Goal: Task Accomplishment & Management: Complete application form

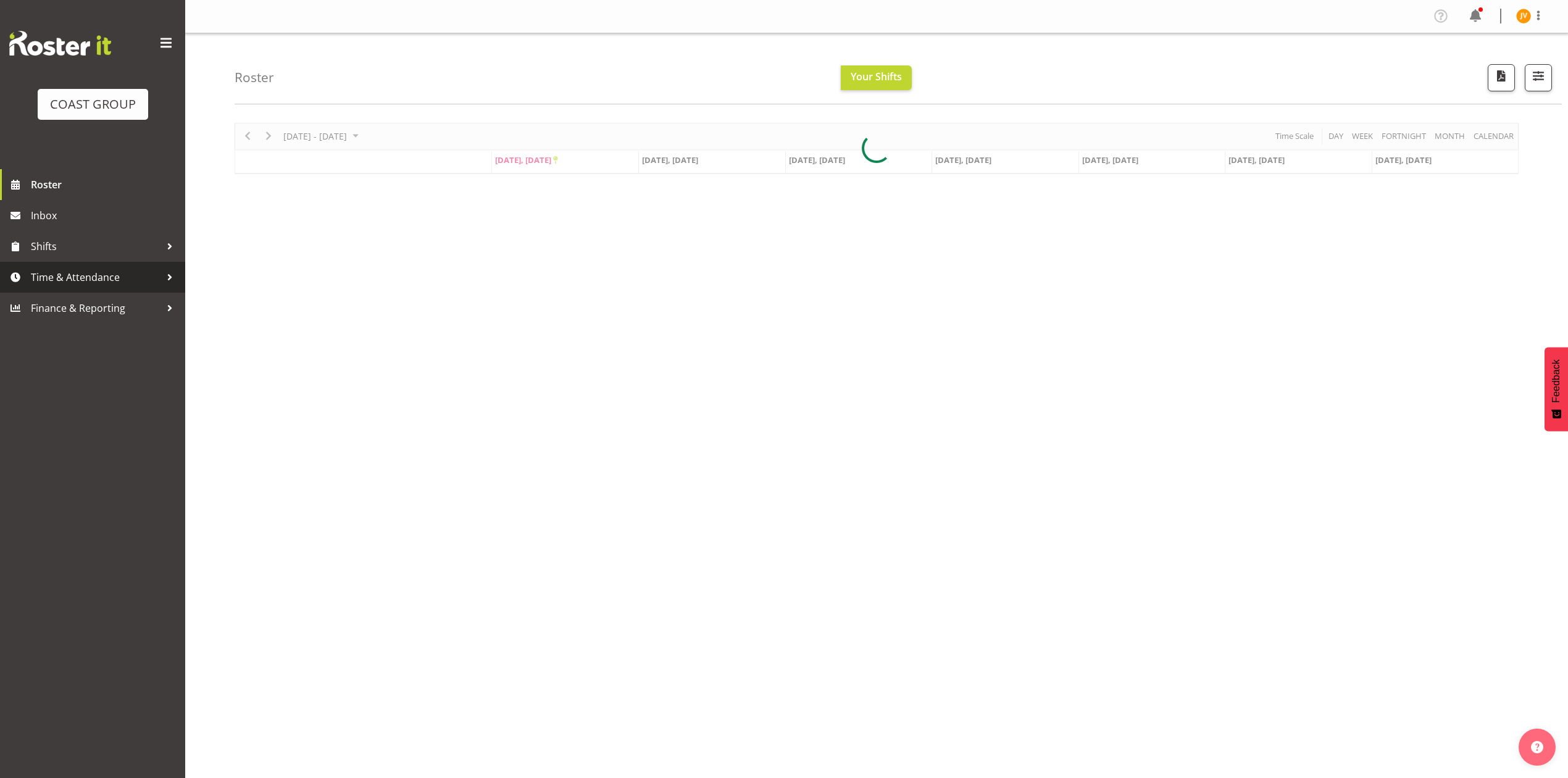
click at [58, 282] on span "Time & Attendance" at bounding box center [96, 277] width 129 height 19
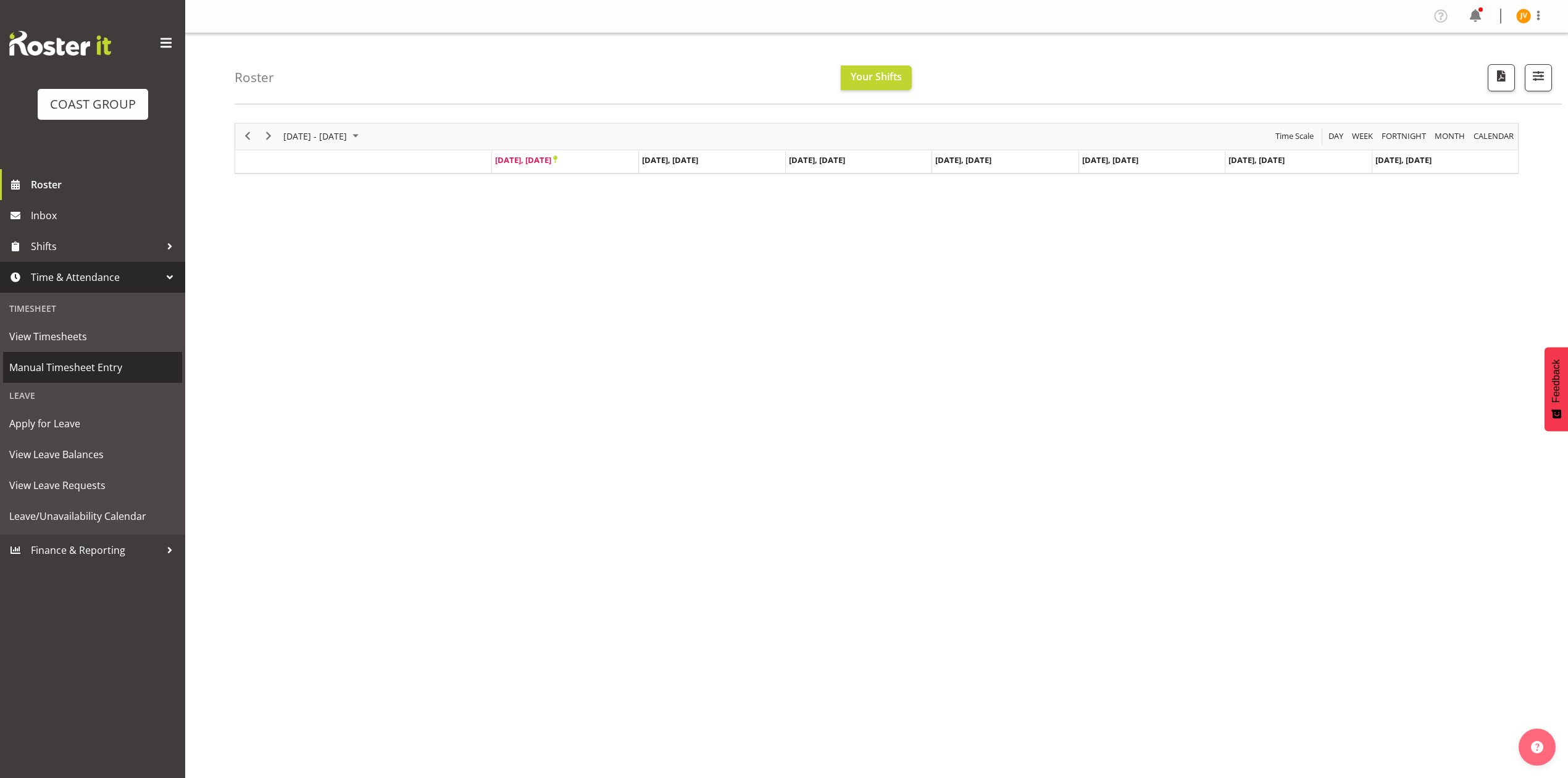
click at [68, 376] on span "Manual Timesheet Entry" at bounding box center [92, 367] width 167 height 19
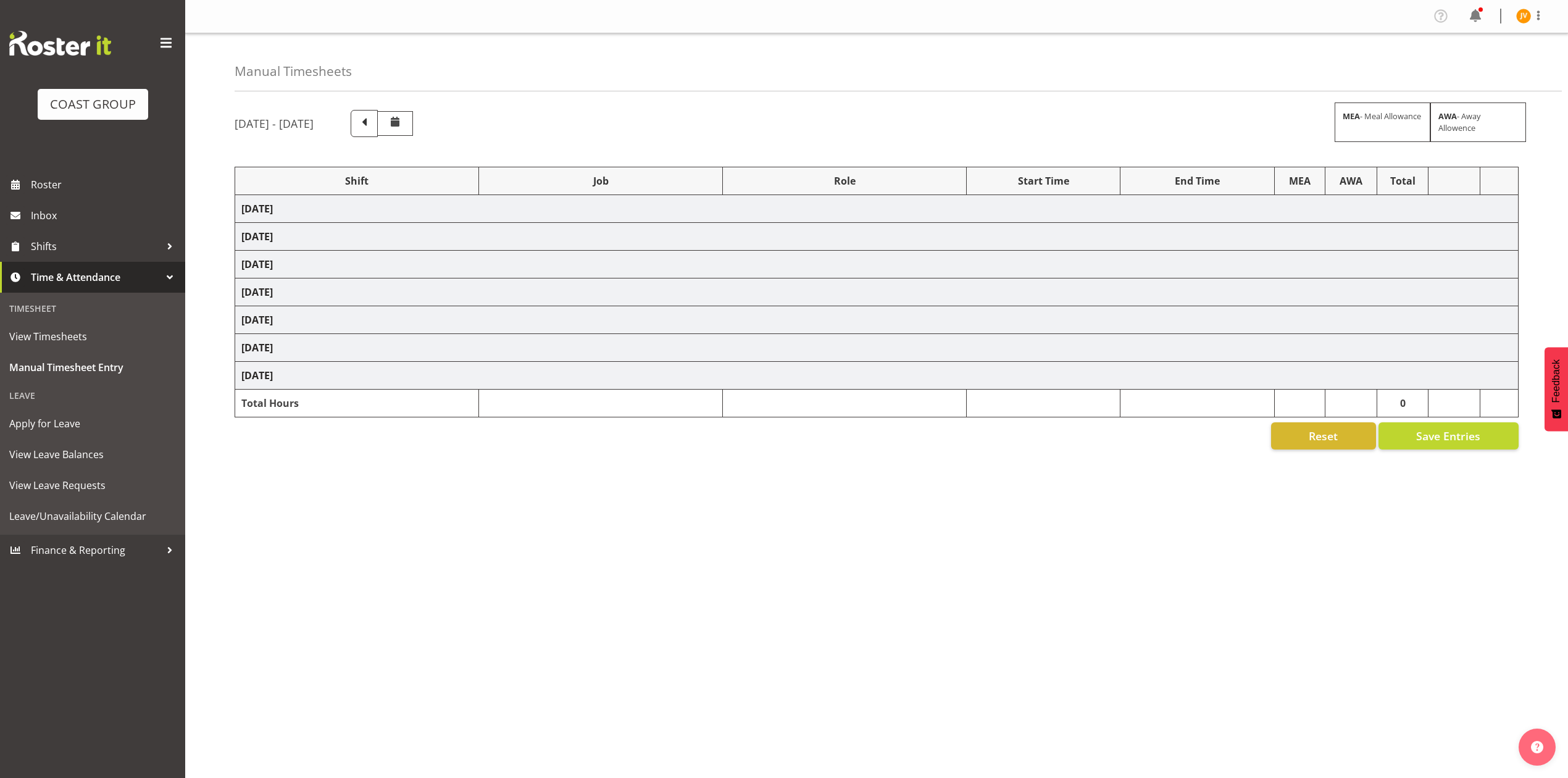
select select "1881"
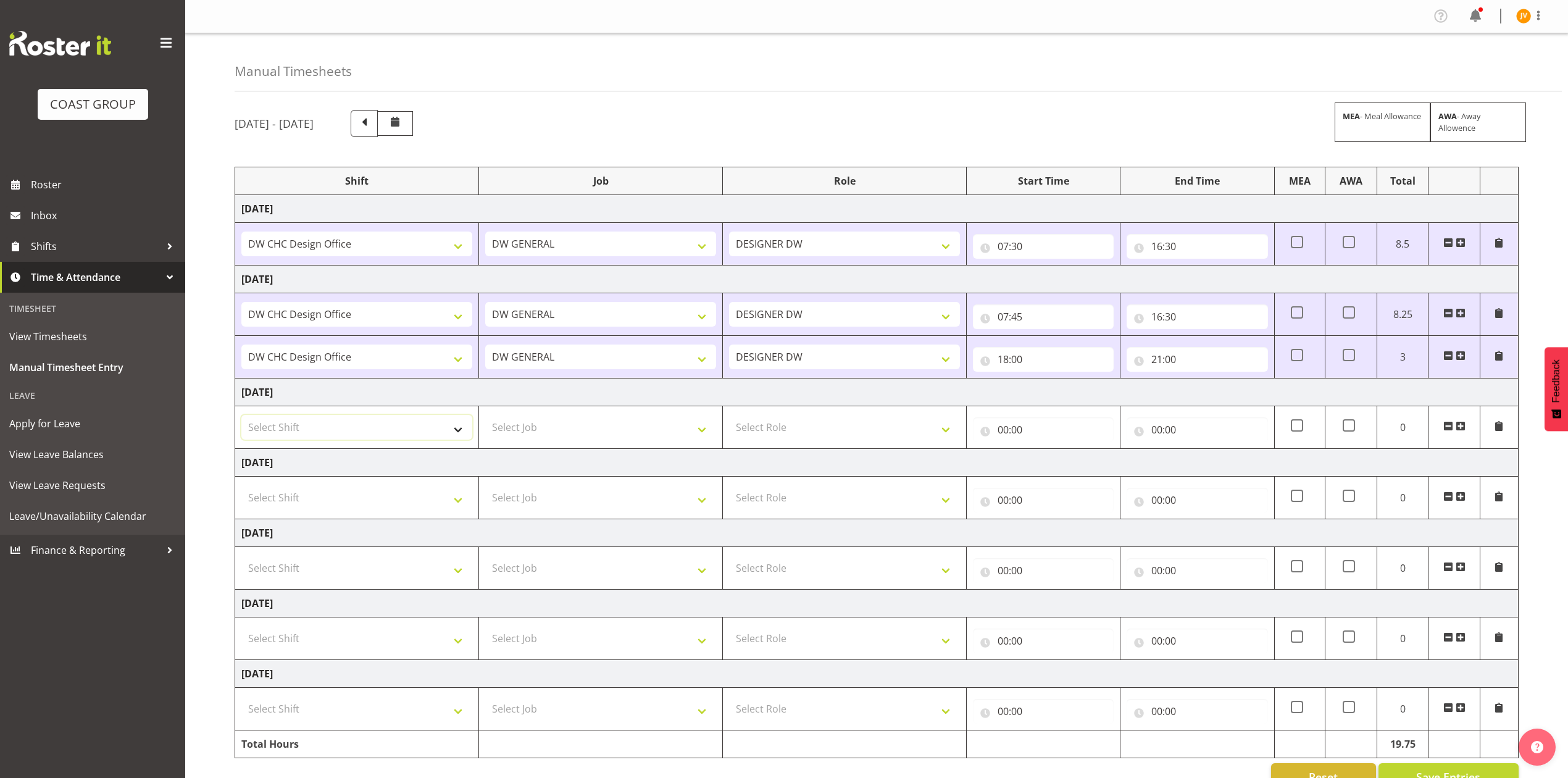
click at [379, 426] on select "Select Shift DW CHC Design Office DW CHC General Work Aug DW CHC General Work D…" at bounding box center [357, 428] width 231 height 25
select select "1512"
click at [241, 418] on select "Select Shift DW CHC Design Office DW CHC General Work Aug DW CHC General Work D…" at bounding box center [357, 428] width 231 height 25
click at [529, 436] on select "Select Job 1 Carlton Events 1 [PERSON_NAME][GEOGRAPHIC_DATA] 1 [PERSON_NAME][GE…" at bounding box center [600, 428] width 231 height 25
select select "1881"
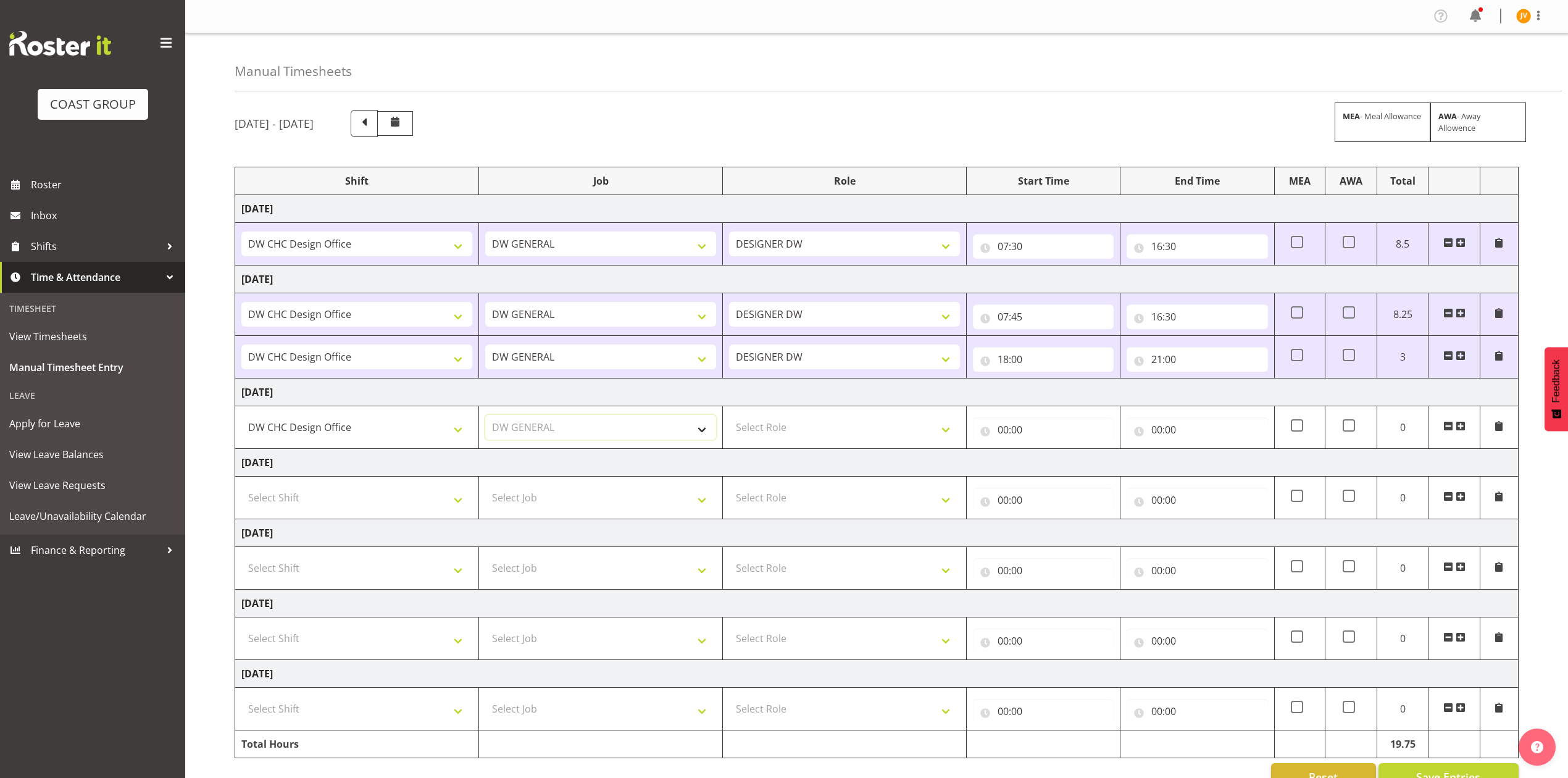
click at [485, 418] on select "Select Job 1 Carlton Events 1 [PERSON_NAME][GEOGRAPHIC_DATA] 1 [PERSON_NAME][GE…" at bounding box center [600, 428] width 231 height 25
click at [759, 433] on select "Select Role DESIGNER [PERSON_NAME]" at bounding box center [844, 428] width 231 height 25
select select "221"
click at [729, 418] on select "Select Role DESIGNER [PERSON_NAME]" at bounding box center [844, 428] width 231 height 25
click at [998, 431] on input "00:00" at bounding box center [1043, 430] width 141 height 25
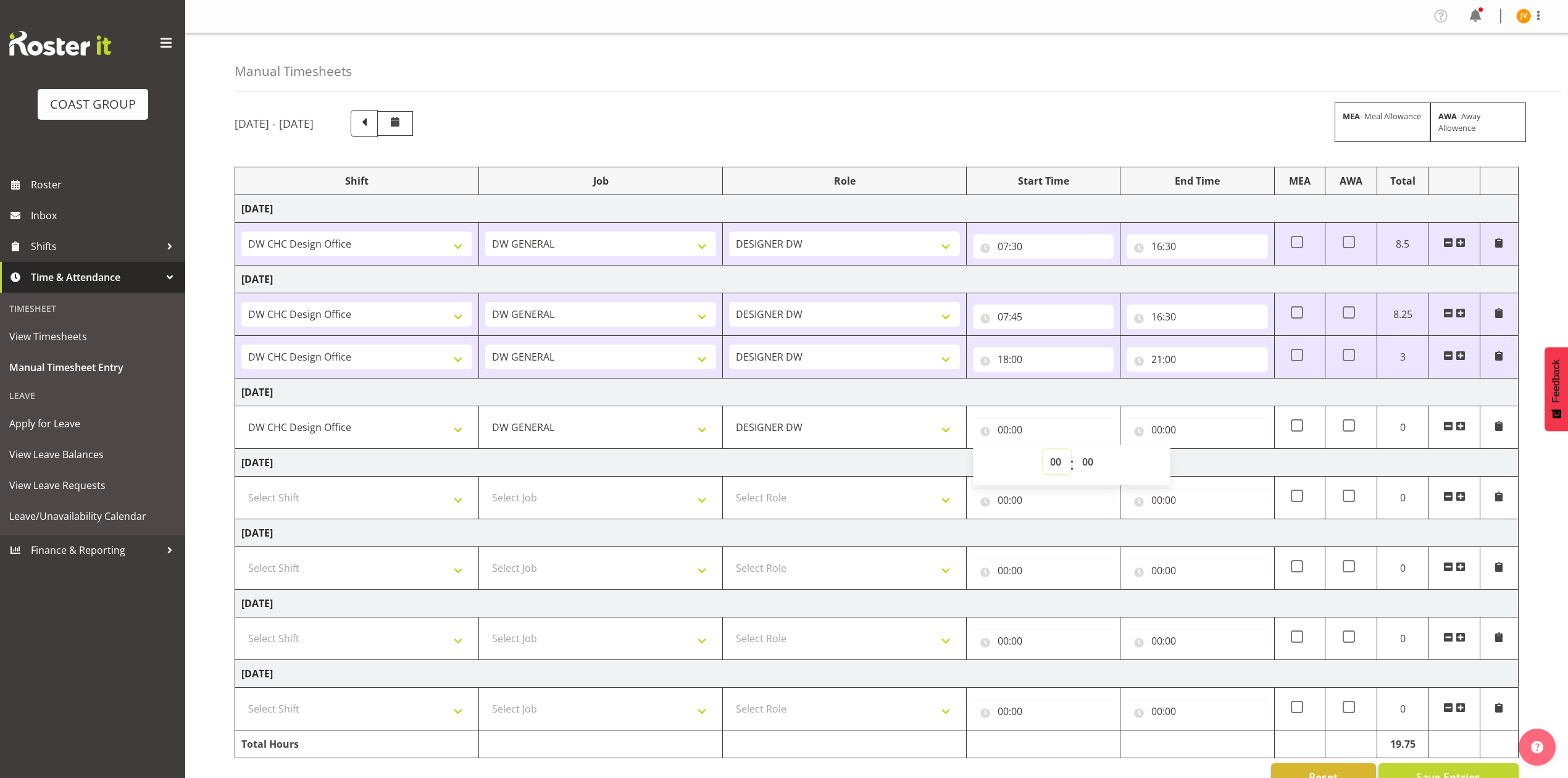
click at [1055, 469] on select "00 01 02 03 04 05 06 07 08 09 10 11 12 13 14 15 16 17 18 19 20 21 22 23" at bounding box center [1057, 462] width 27 height 25
select select "7"
click at [1044, 452] on select "00 01 02 03 04 05 06 07 08 09 10 11 12 13 14 15 16 17 18 19 20 21 22 23" at bounding box center [1057, 462] width 27 height 25
type input "07:00"
drag, startPoint x: 1086, startPoint y: 460, endPoint x: 1086, endPoint y: 452, distance: 8.0
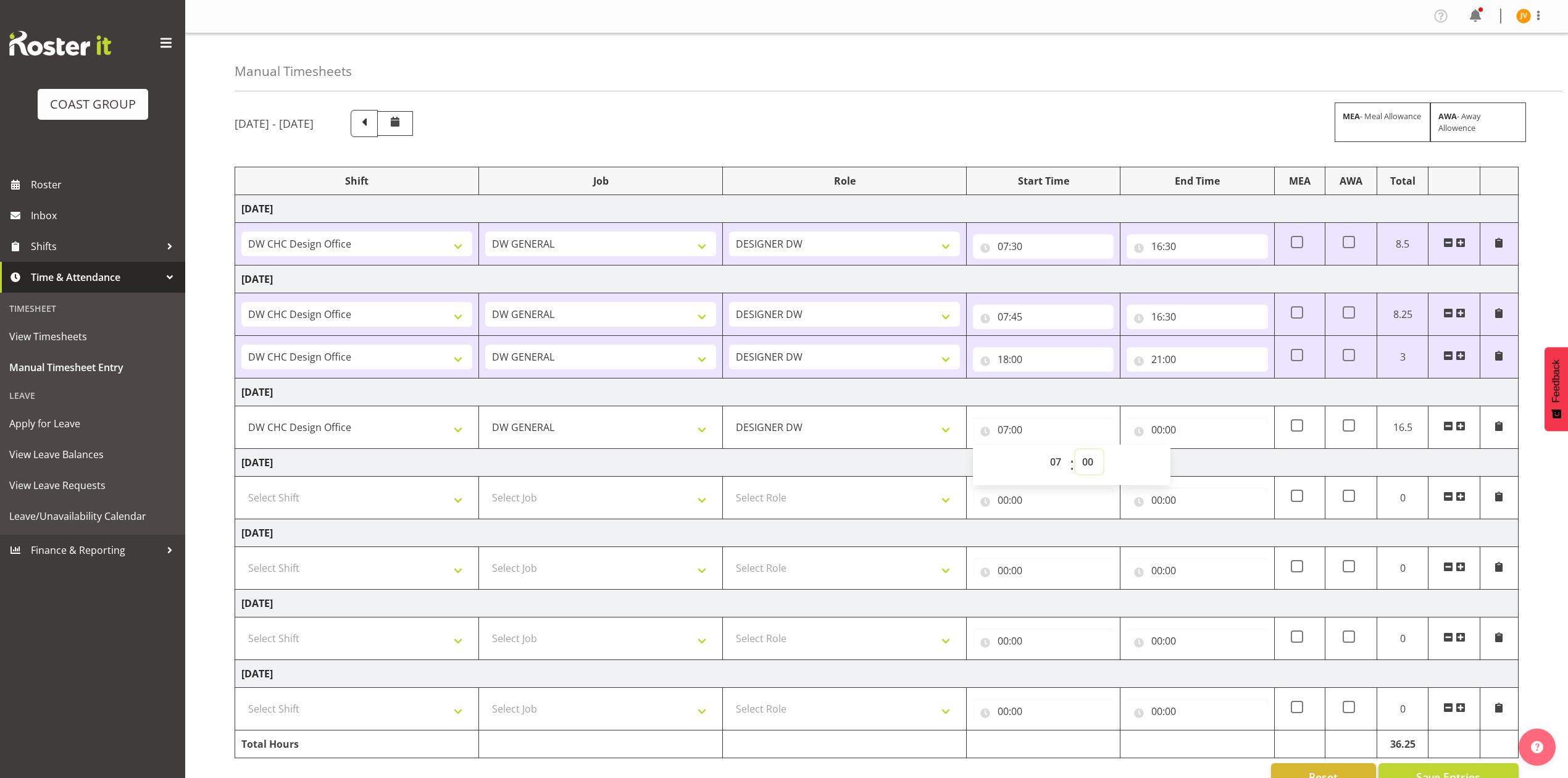
click at [1086, 460] on select "00 01 02 03 04 05 06 07 08 09 10 11 12 13 14 15 16 17 18 19 20 21 22 23 24 25 2…" at bounding box center [1089, 462] width 27 height 25
select select "45"
click at [1076, 452] on select "00 01 02 03 04 05 06 07 08 09 10 11 12 13 14 15 16 17 18 19 20 21 22 23 24 25 2…" at bounding box center [1089, 462] width 27 height 25
type input "07:45"
click at [1164, 423] on input "00:00" at bounding box center [1197, 430] width 141 height 25
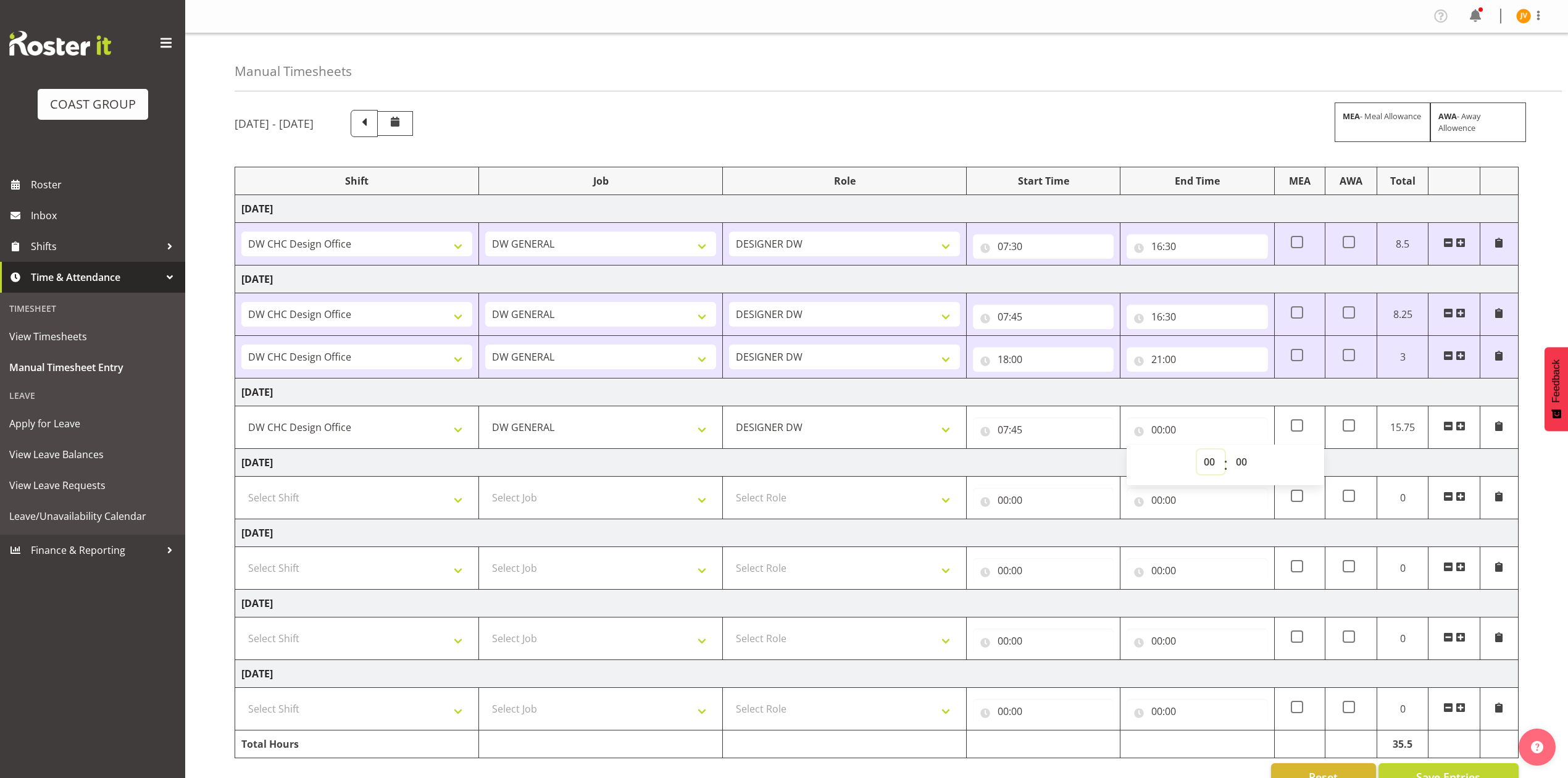
click at [1211, 469] on select "00 01 02 03 04 05 06 07 08 09 10 11 12 13 14 15 16 17 18 19 20 21 22 23" at bounding box center [1211, 462] width 27 height 25
select select "15"
click at [1197, 452] on select "00 01 02 03 04 05 06 07 08 09 10 11 12 13 14 15 16 17 18 19 20 21 22 23" at bounding box center [1211, 462] width 27 height 25
type input "15:00"
click at [1243, 460] on select "00 01 02 03 04 05 06 07 08 09 10 11 12 13 14 15 16 17 18 19 20 21 22 23 24 25 2…" at bounding box center [1243, 462] width 27 height 25
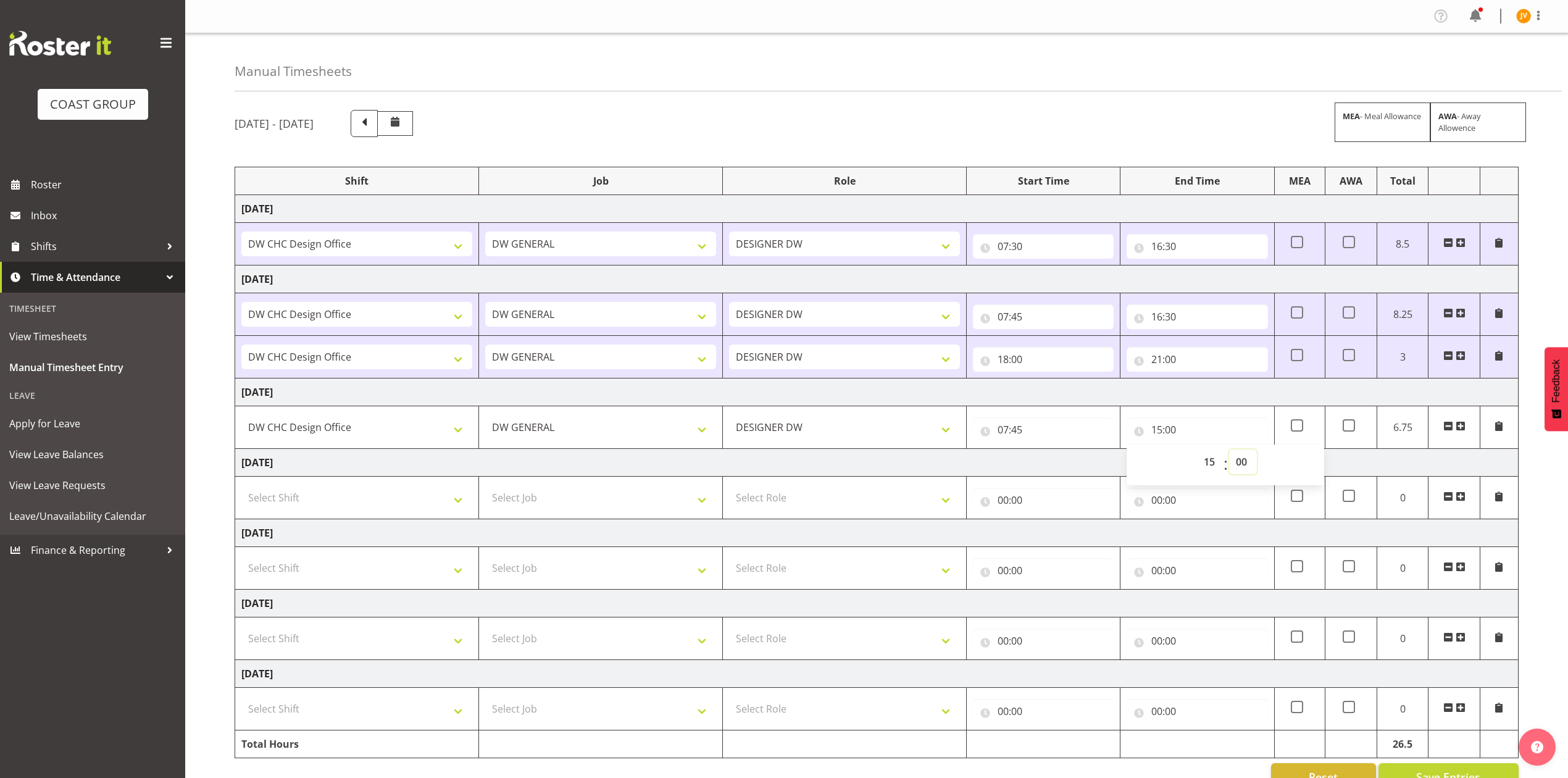
select select "45"
click at [1229, 452] on select "00 01 02 03 04 05 06 07 08 09 10 11 12 13 14 15 16 17 18 19 20 21 22 23 24 25 2…" at bounding box center [1243, 462] width 27 height 25
type input "15:45"
click at [408, 564] on select "Select Shift DW CHC Design Office DW CHC General Work Aug DW CHC General Work D…" at bounding box center [357, 569] width 231 height 25
select select "1512"
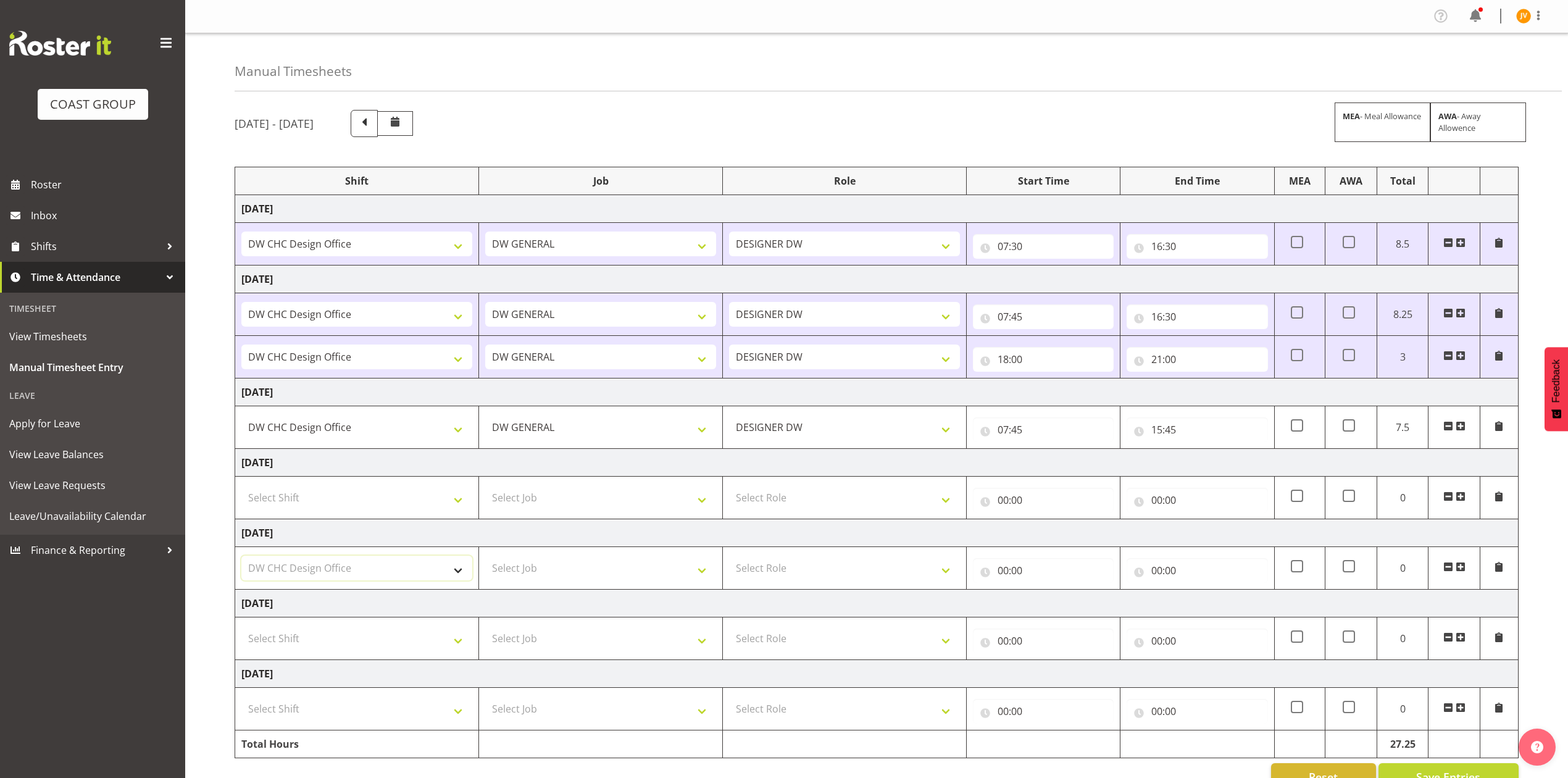
click at [241, 559] on select "Select Shift DW CHC Design Office DW CHC General Work Aug DW CHC General Work D…" at bounding box center [357, 569] width 231 height 25
click at [558, 578] on select "Select Job 1 Carlton Events 1 [PERSON_NAME][GEOGRAPHIC_DATA] 1 [PERSON_NAME][GE…" at bounding box center [600, 569] width 231 height 25
select select "1881"
click at [485, 559] on select "Select Job 1 Carlton Events 1 [PERSON_NAME][GEOGRAPHIC_DATA] 1 [PERSON_NAME][GE…" at bounding box center [600, 569] width 231 height 25
click at [802, 570] on select "Select Role DESIGNER [PERSON_NAME]" at bounding box center [844, 569] width 231 height 25
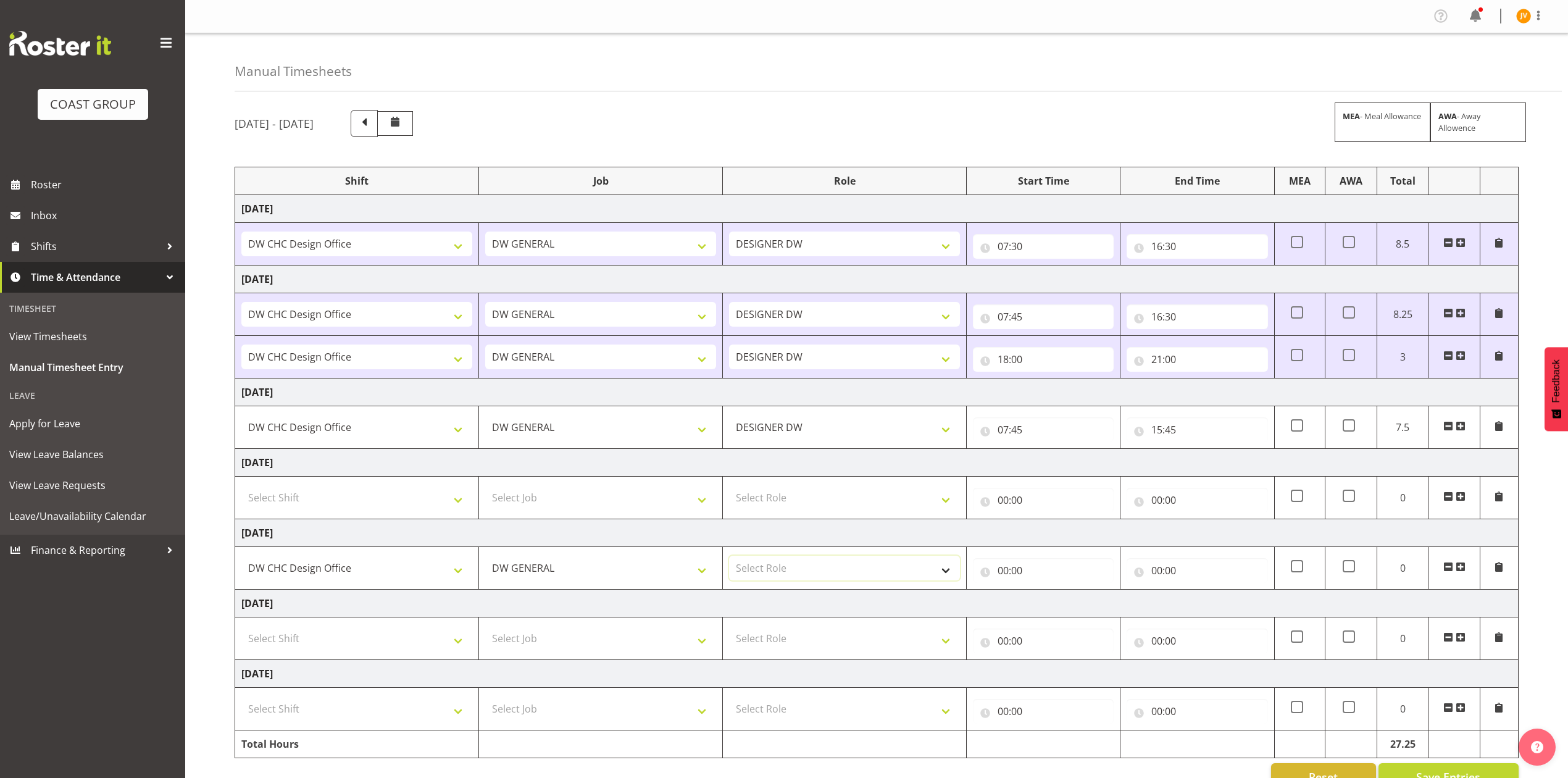
select select "221"
click at [729, 559] on select "Select Role DESIGNER [PERSON_NAME]" at bounding box center [844, 569] width 231 height 25
click at [1003, 579] on input "00:00" at bounding box center [1043, 570] width 141 height 25
drag, startPoint x: 1040, startPoint y: 603, endPoint x: 1052, endPoint y: 605, distance: 12.2
click at [1041, 603] on div "00 01 02 03 04 05 06 07 08 09 10 11 12 13 14 15 16 17 18 19 20 21 22 23 : 00 01…" at bounding box center [1071, 606] width 198 height 31
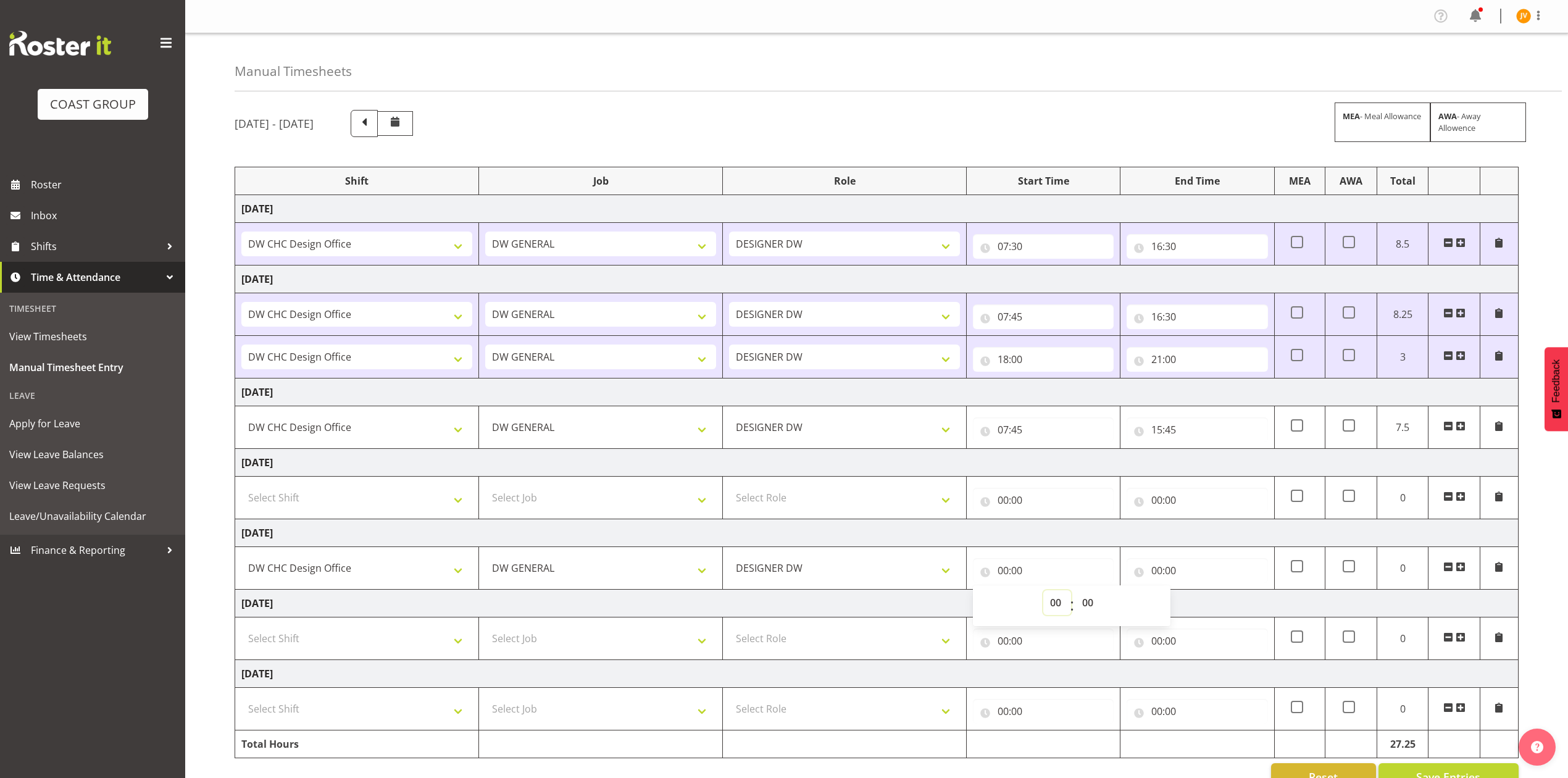
drag, startPoint x: 1056, startPoint y: 606, endPoint x: 1062, endPoint y: 606, distance: 6.0
click at [1057, 606] on select "00 01 02 03 04 05 06 07 08 09 10 11 12 13 14 15 16 17 18 19 20 21 22 23" at bounding box center [1057, 603] width 27 height 25
select select "16"
click at [1044, 593] on select "00 01 02 03 04 05 06 07 08 09 10 11 12 13 14 15 16 17 18 19 20 21 22 23" at bounding box center [1057, 603] width 27 height 25
type input "16:00"
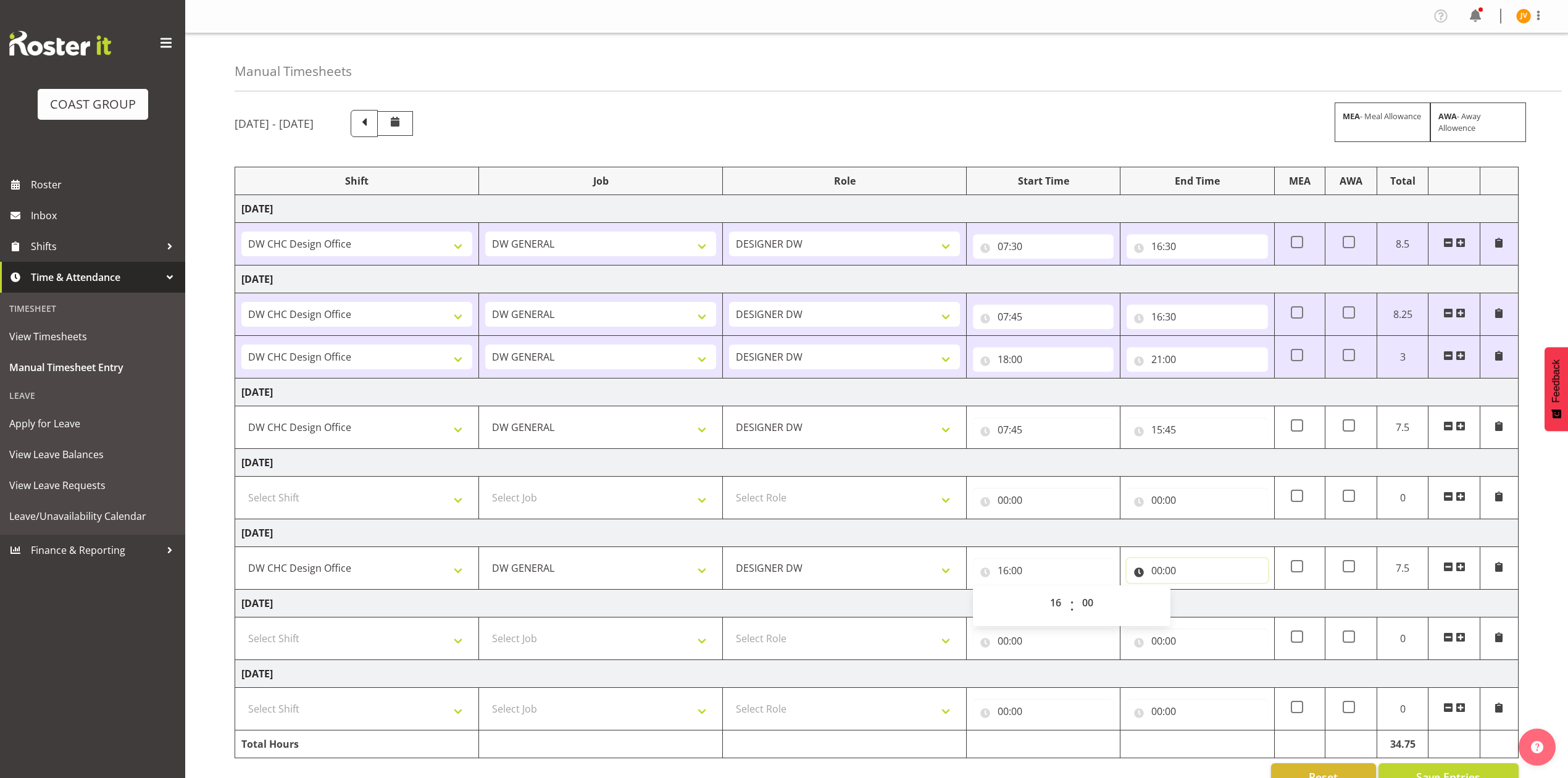
click at [1164, 578] on input "00:00" at bounding box center [1197, 570] width 141 height 25
click at [1204, 603] on select "00 01 02 03 04 05 06 07 08 09 10 11 12 13 14 15 16 17 18 19 20 21 22 23" at bounding box center [1211, 603] width 27 height 25
select select "18"
click at [1197, 593] on select "00 01 02 03 04 05 06 07 08 09 10 11 12 13 14 15 16 17 18 19 20 21 22 23" at bounding box center [1211, 603] width 27 height 25
type input "18:00"
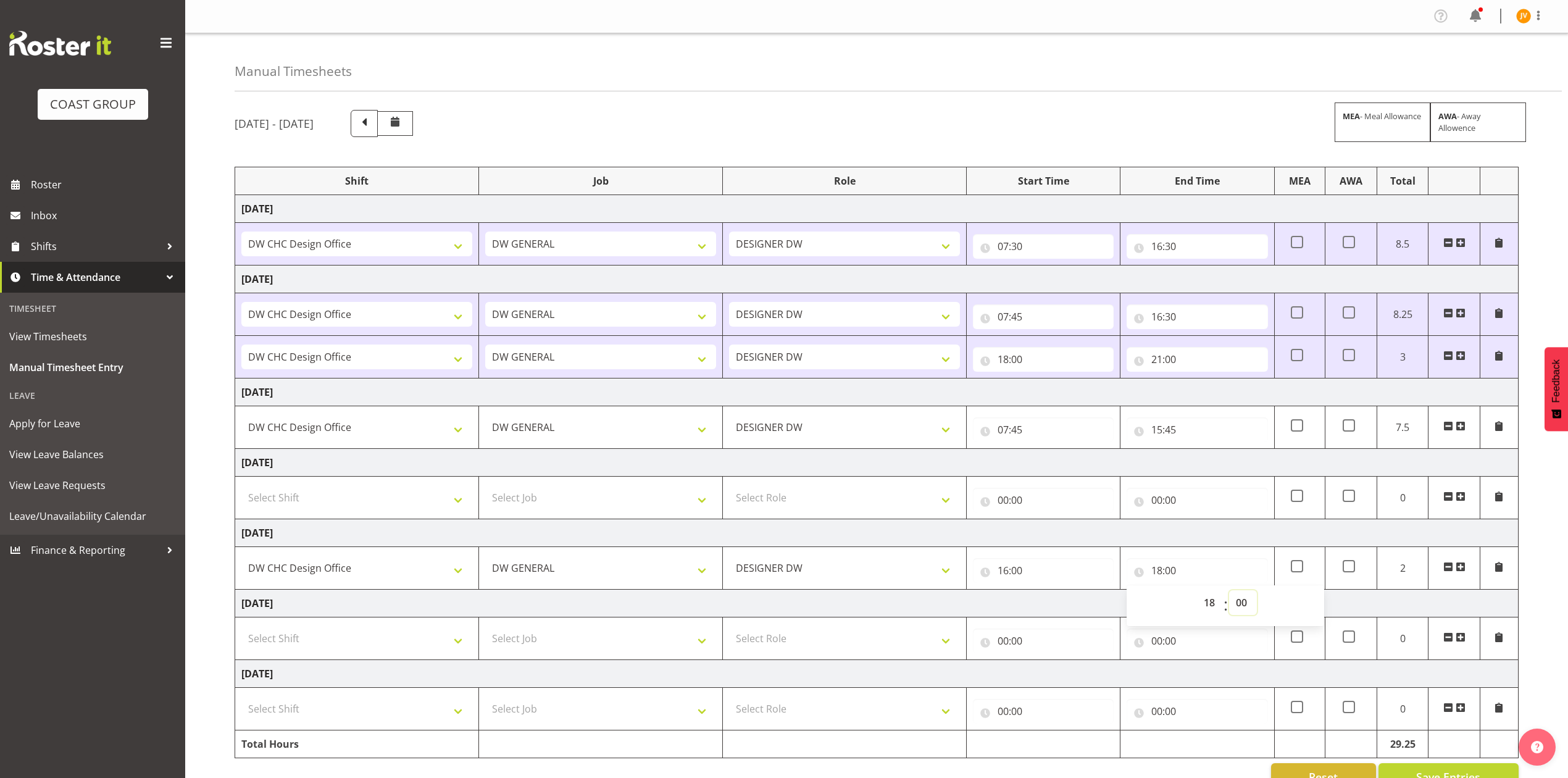
click at [1237, 609] on select "00 01 02 03 04 05 06 07 08 09 10 11 12 13 14 15 16 17 18 19 20 21 22 23 24 25 2…" at bounding box center [1243, 603] width 27 height 25
select select "30"
click at [1229, 593] on select "00 01 02 03 04 05 06 07 08 09 10 11 12 13 14 15 16 17 18 19 20 21 22 23 24 25 2…" at bounding box center [1243, 603] width 27 height 25
type input "18:30"
click at [289, 626] on td "Select Shift DW CHC Design Office DW CHC General Work Aug DW CHC General Work D…" at bounding box center [357, 639] width 244 height 43
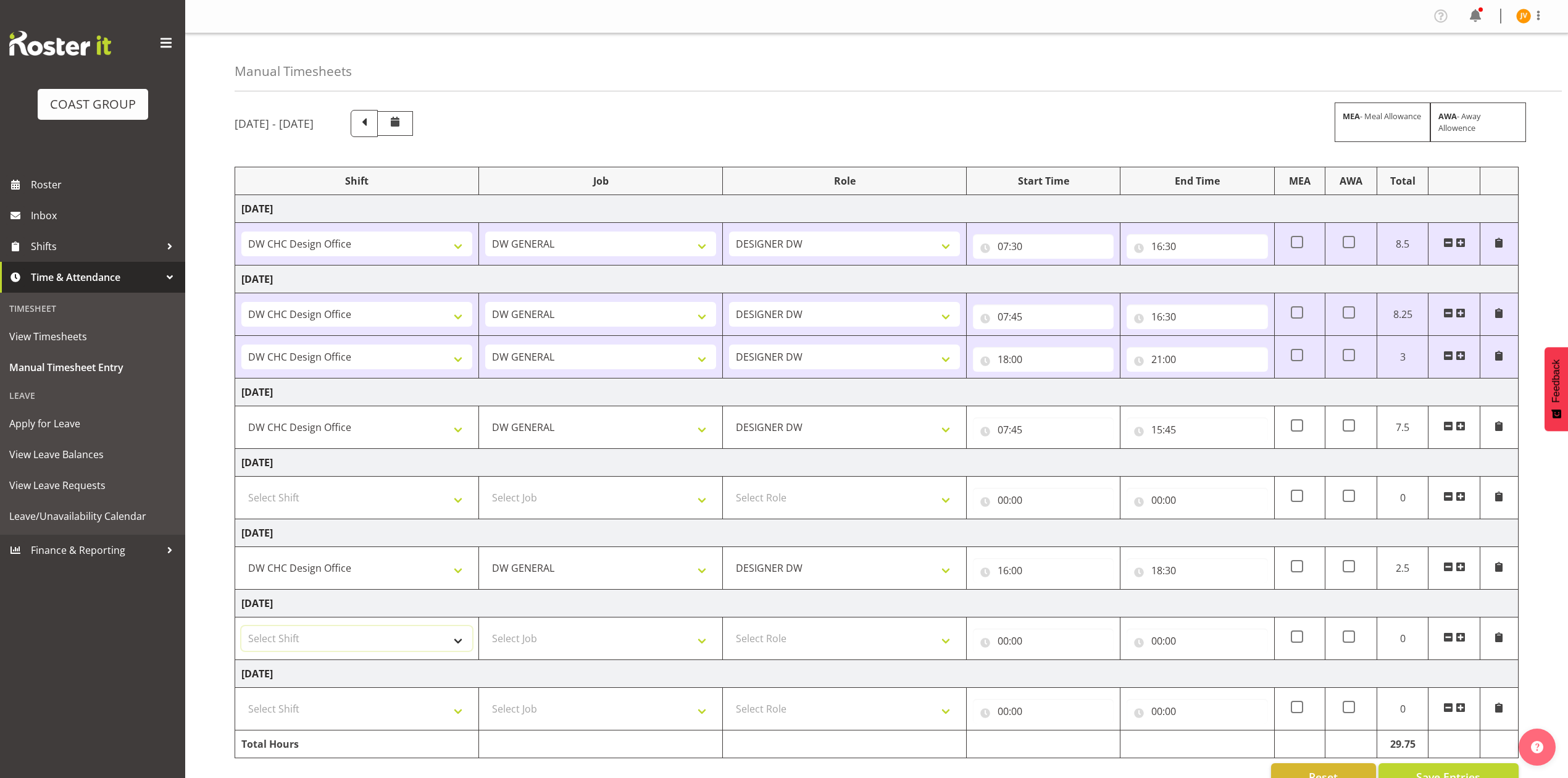
click at [287, 638] on select "Select Shift DW CHC Design Office DW CHC General Work Aug DW CHC General Work D…" at bounding box center [357, 639] width 231 height 25
select select "1512"
click at [241, 630] on select "Select Shift DW CHC Design Office DW CHC General Work Aug DW CHC General Work D…" at bounding box center [357, 639] width 231 height 25
click at [534, 638] on select "Select Job 1 Carlton Events 1 [PERSON_NAME][GEOGRAPHIC_DATA] 1 [PERSON_NAME][GE…" at bounding box center [600, 639] width 231 height 25
select select "1881"
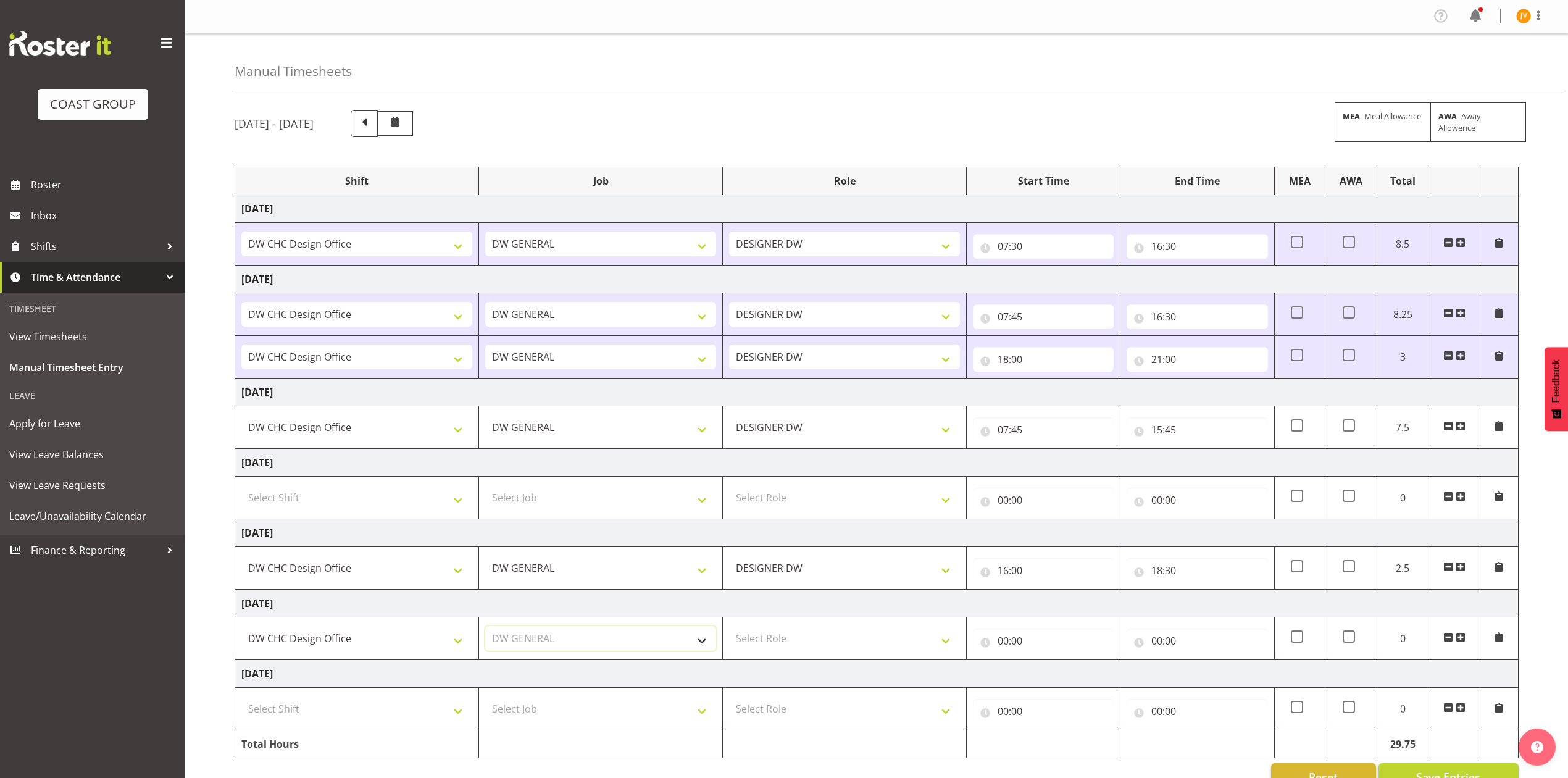
click at [485, 630] on select "Select Job 1 Carlton Events 1 [PERSON_NAME][GEOGRAPHIC_DATA] 1 [PERSON_NAME][GE…" at bounding box center [600, 639] width 231 height 25
click at [757, 638] on select "Select Role DESIGNER [PERSON_NAME]" at bounding box center [844, 639] width 231 height 25
select select "221"
click at [729, 630] on select "Select Role DESIGNER [PERSON_NAME]" at bounding box center [844, 639] width 231 height 25
click at [992, 643] on input "00:00" at bounding box center [1043, 641] width 141 height 25
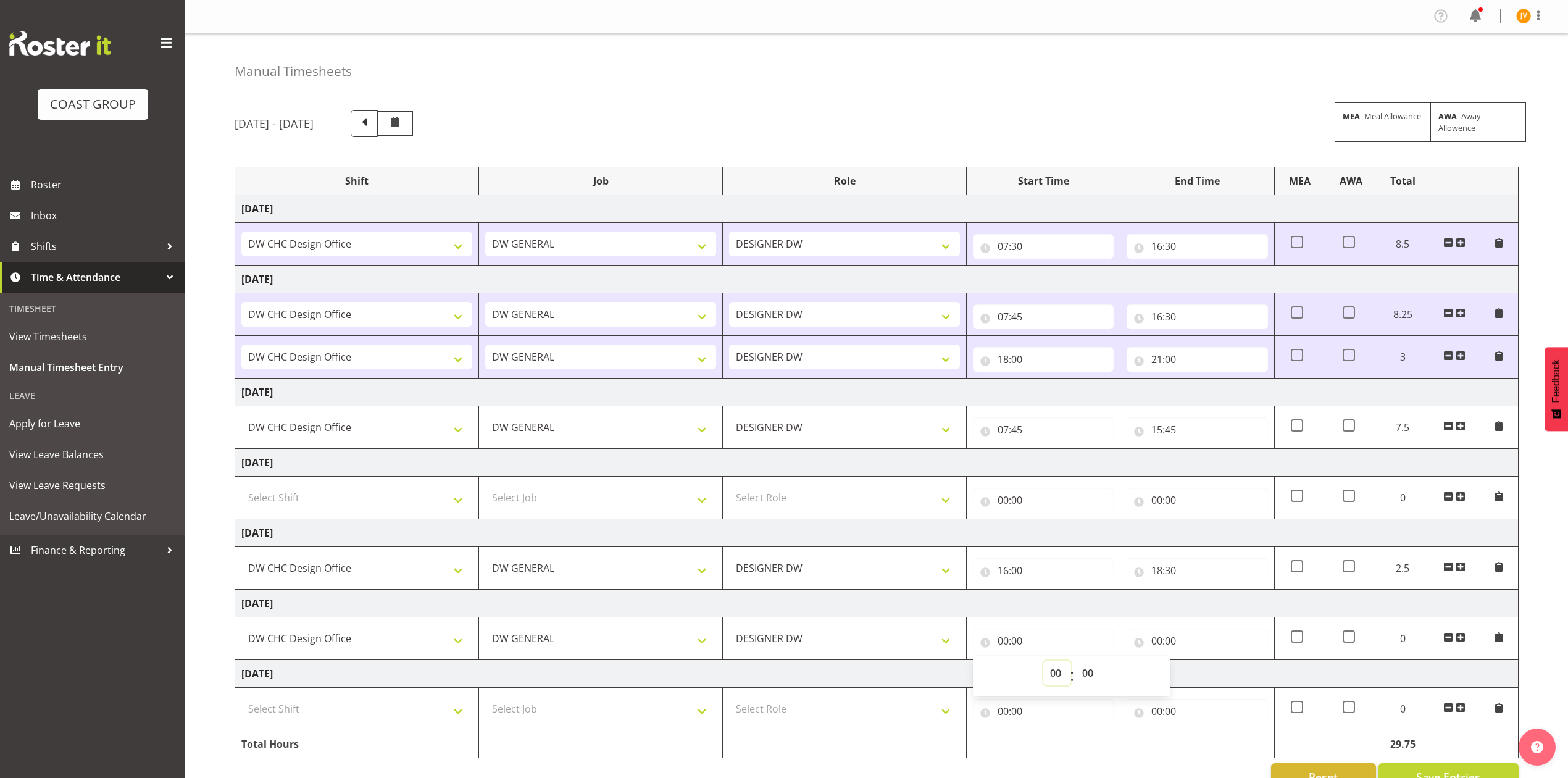
click at [1050, 680] on select "00 01 02 03 04 05 06 07 08 09 10 11 12 13 14 15 16 17 18 19 20 21 22 23" at bounding box center [1057, 673] width 27 height 25
select select "7"
click at [1044, 664] on select "00 01 02 03 04 05 06 07 08 09 10 11 12 13 14 15 16 17 18 19 20 21 22 23" at bounding box center [1057, 673] width 27 height 25
type input "07:00"
click at [1082, 675] on select "00 01 02 03 04 05 06 07 08 09 10 11 12 13 14 15 16 17 18 19 20 21 22 23 24 25 2…" at bounding box center [1089, 673] width 27 height 25
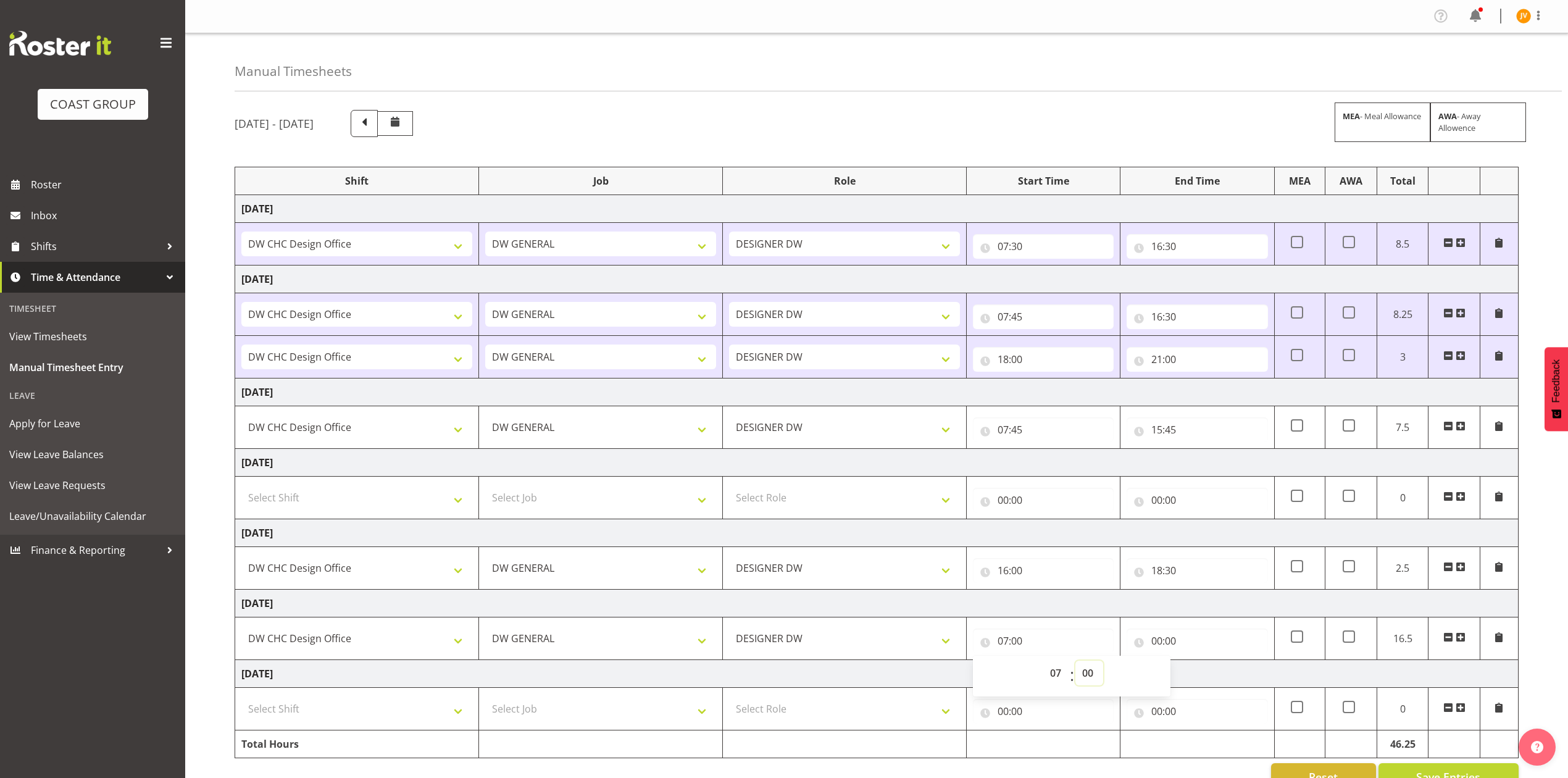
select select "45"
click at [1076, 664] on select "00 01 02 03 04 05 06 07 08 09 10 11 12 13 14 15 16 17 18 19 20 21 22 23 24 25 2…" at bounding box center [1089, 673] width 27 height 25
type input "07:45"
click at [1155, 641] on input "00:00" at bounding box center [1197, 641] width 141 height 25
drag, startPoint x: 1209, startPoint y: 671, endPoint x: 1212, endPoint y: 664, distance: 7.6
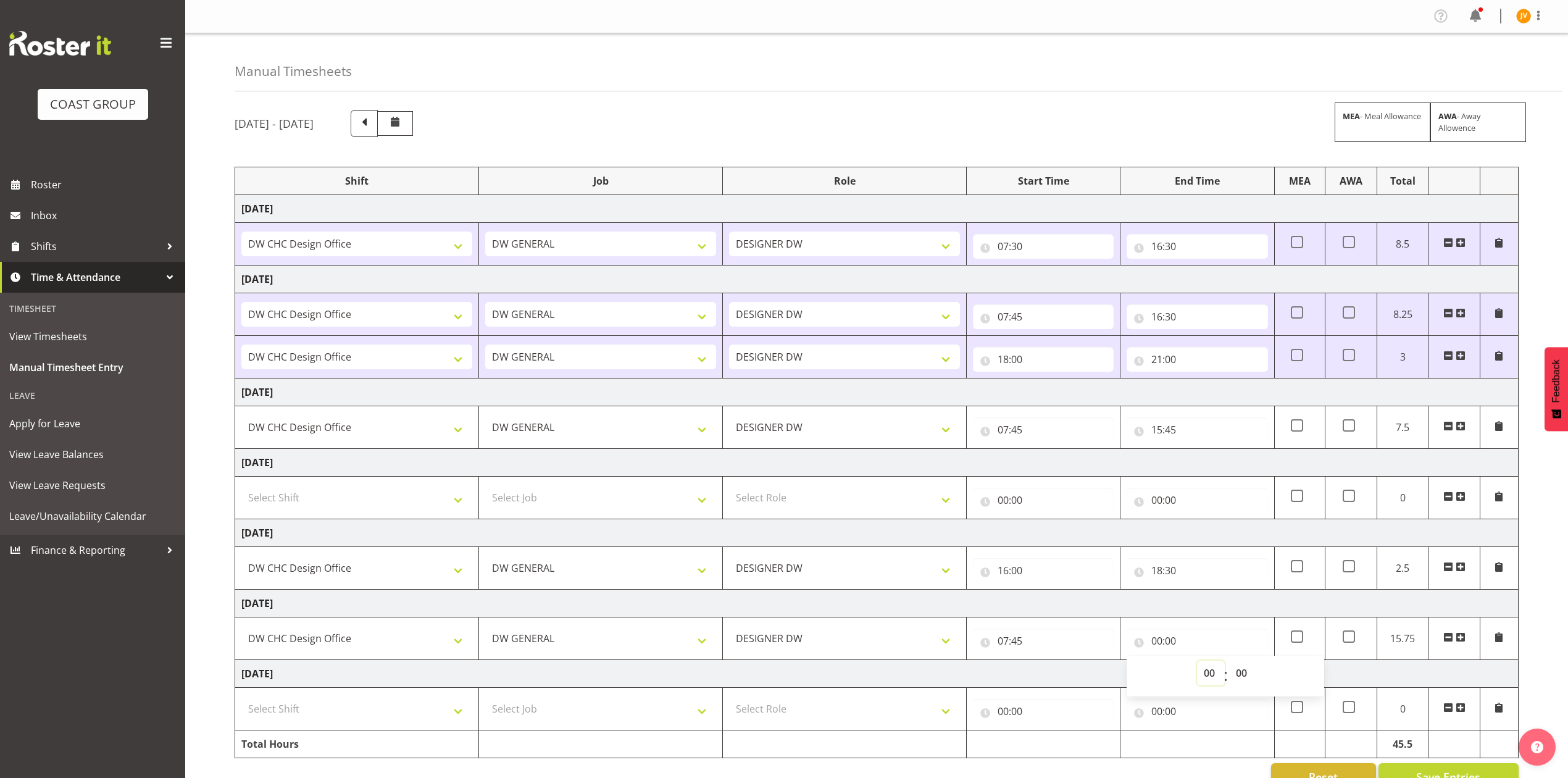
click at [1209, 671] on select "00 01 02 03 04 05 06 07 08 09 10 11 12 13 14 15 16 17 18 19 20 21 22 23" at bounding box center [1211, 673] width 27 height 25
select select "16"
click at [1197, 664] on select "00 01 02 03 04 05 06 07 08 09 10 11 12 13 14 15 16 17 18 19 20 21 22 23" at bounding box center [1211, 673] width 27 height 25
type input "16:00"
click at [1243, 678] on select "00 01 02 03 04 05 06 07 08 09 10 11 12 13 14 15 16 17 18 19 20 21 22 23 24 25 2…" at bounding box center [1243, 673] width 27 height 25
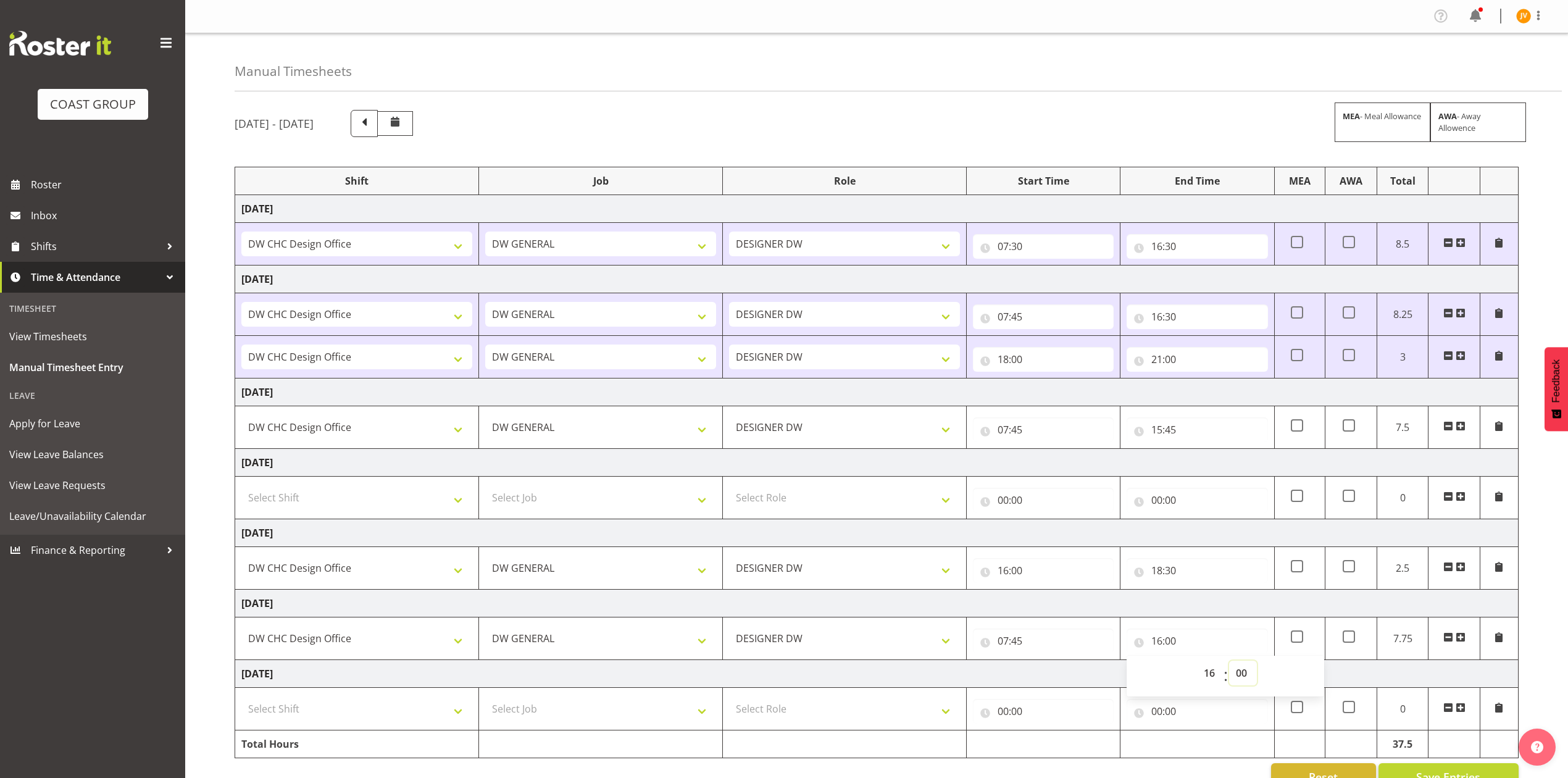
select select "30"
click at [1229, 664] on select "00 01 02 03 04 05 06 07 08 09 10 11 12 13 14 15 16 17 18 19 20 21 22 23 24 25 2…" at bounding box center [1243, 673] width 27 height 25
type input "16:30"
click at [1403, 607] on td "[DATE]" at bounding box center [876, 603] width 1283 height 28
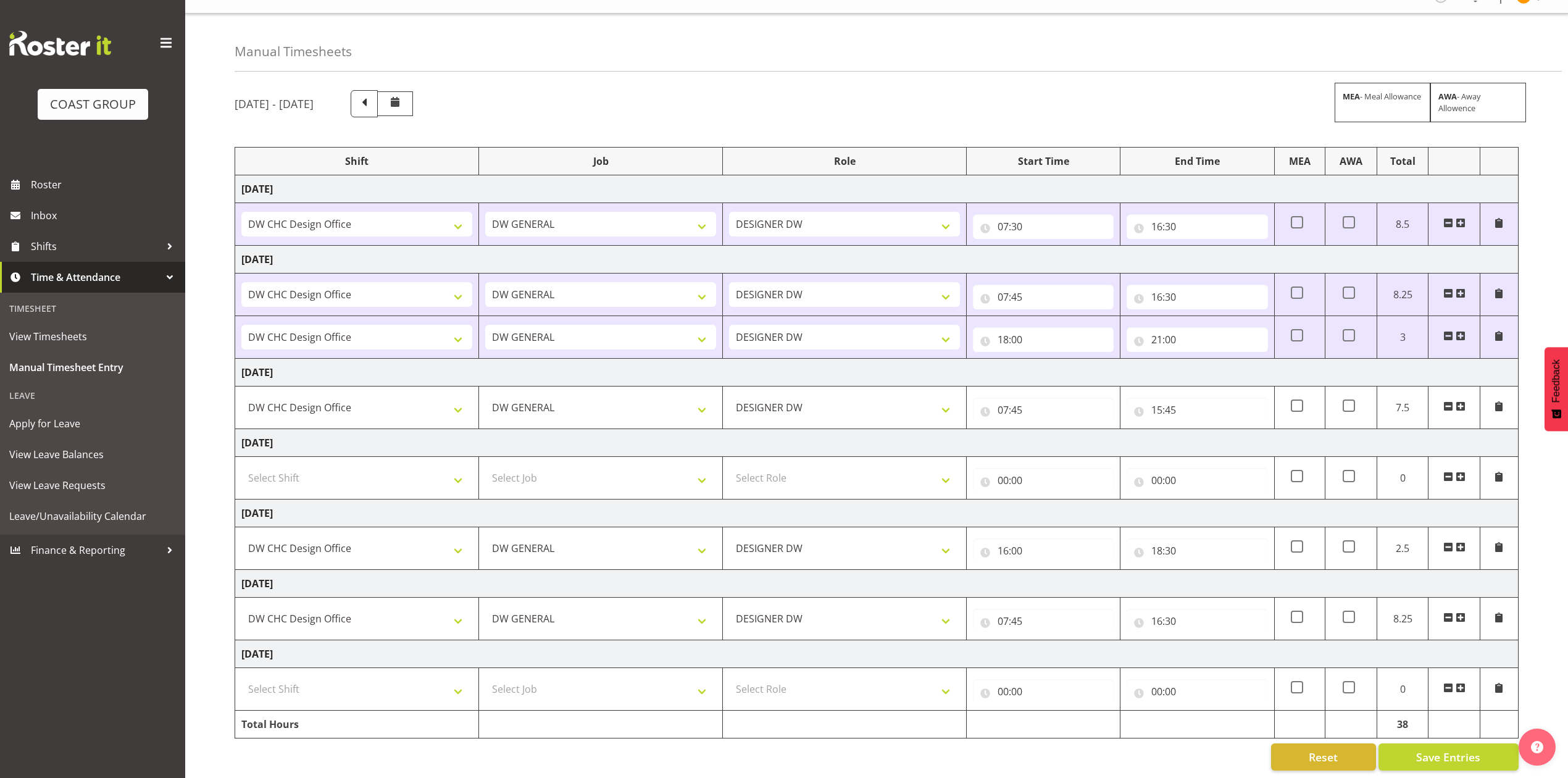
scroll to position [38, 0]
click at [1431, 747] on span "Save Entries" at bounding box center [1448, 755] width 64 height 16
